Goal: Information Seeking & Learning: Learn about a topic

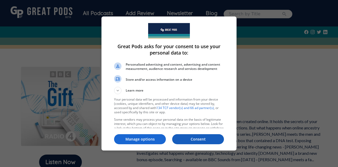
click at [206, 141] on p "Consent" at bounding box center [198, 138] width 52 height 5
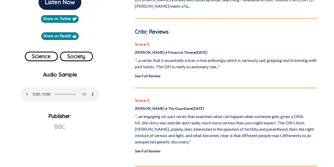
scroll to position [161, 0]
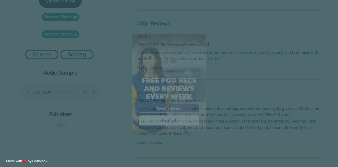
drag, startPoint x: 336, startPoint y: 20, endPoint x: 297, endPoint y: 54, distance: 51.9
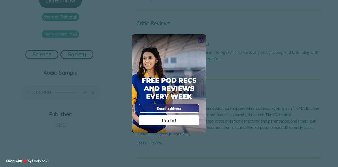
click at [201, 41] on span "X" at bounding box center [200, 39] width 3 height 5
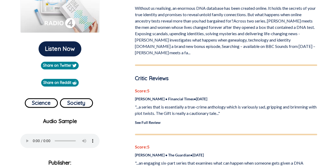
scroll to position [112, 0]
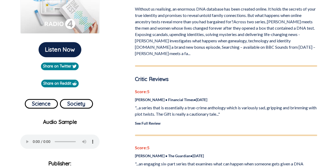
click at [151, 121] on link "See Full Review" at bounding box center [148, 123] width 26 height 4
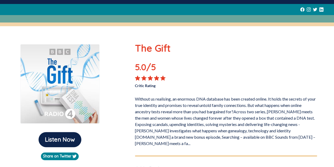
scroll to position [0, 0]
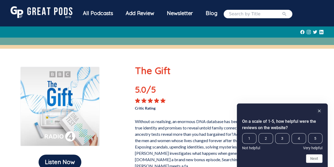
click at [82, 110] on img at bounding box center [59, 106] width 79 height 79
